Goal: Information Seeking & Learning: Understand process/instructions

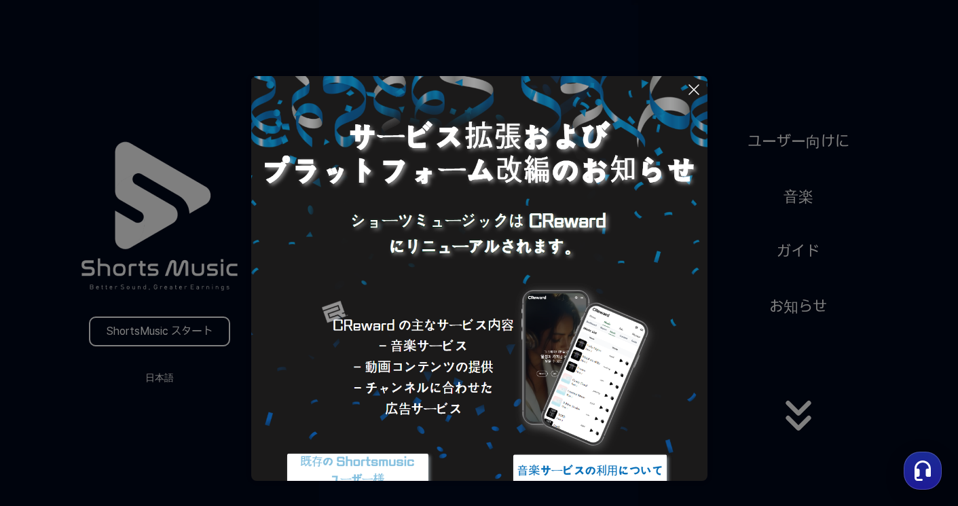
click at [728, 2] on button at bounding box center [479, 253] width 958 height 506
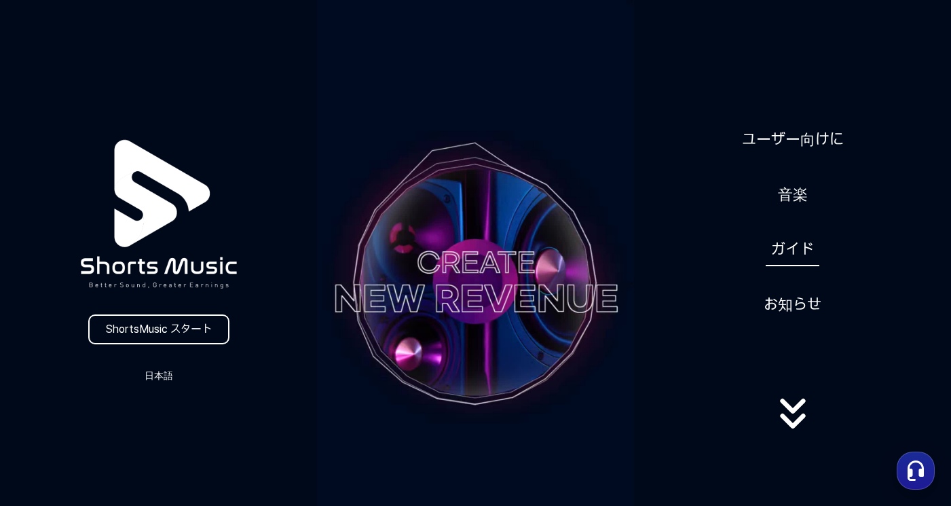
click at [798, 242] on link "ガイド" at bounding box center [793, 249] width 54 height 33
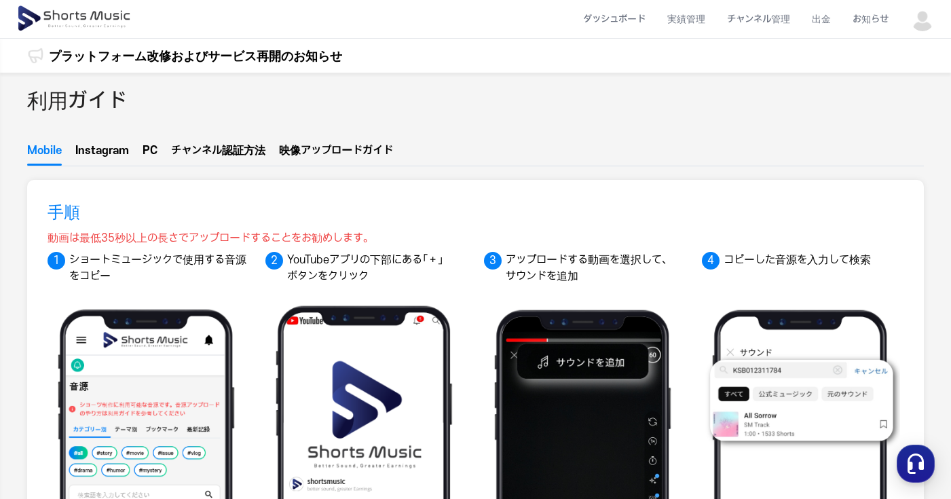
click at [153, 148] on button "PC" at bounding box center [150, 154] width 15 height 23
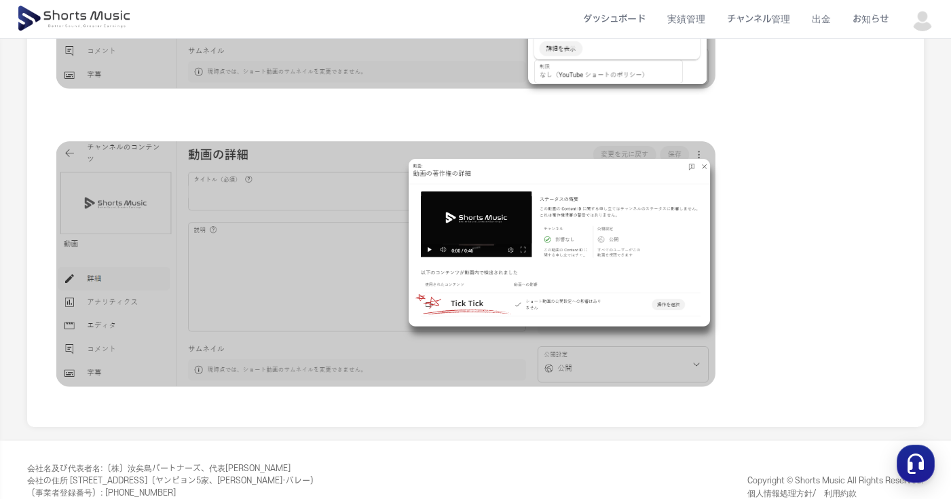
scroll to position [1339, 0]
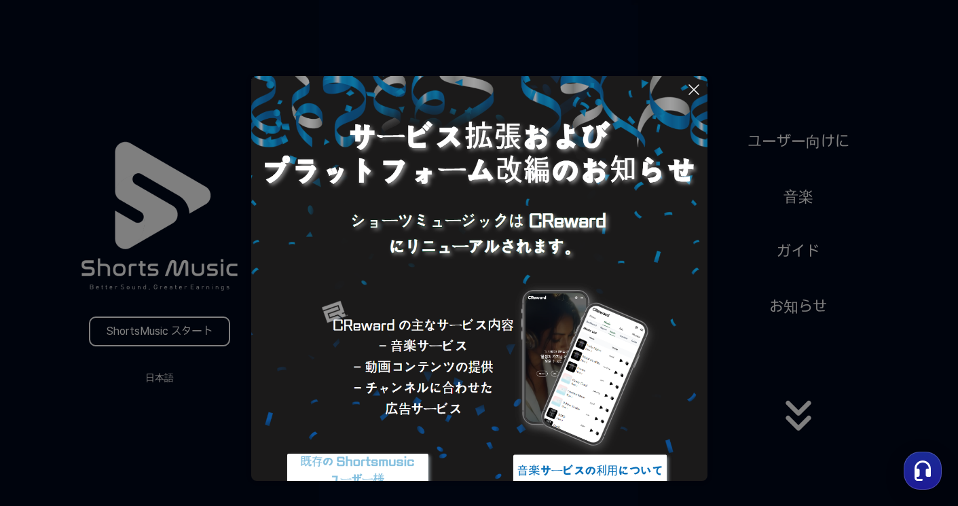
click at [697, 384] on img at bounding box center [479, 304] width 456 height 456
